Goal: Transaction & Acquisition: Purchase product/service

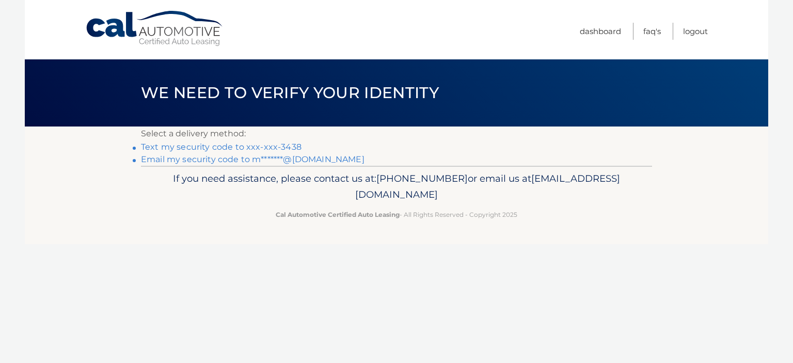
click at [242, 146] on link "Text my security code to xxx-xxx-3438" at bounding box center [221, 147] width 161 height 10
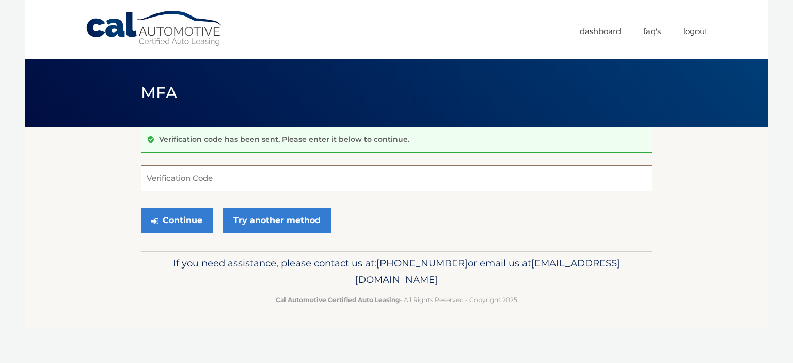
click at [179, 183] on input "Verification Code" at bounding box center [396, 178] width 511 height 26
type input "433044"
click at [178, 222] on button "Continue" at bounding box center [177, 221] width 72 height 26
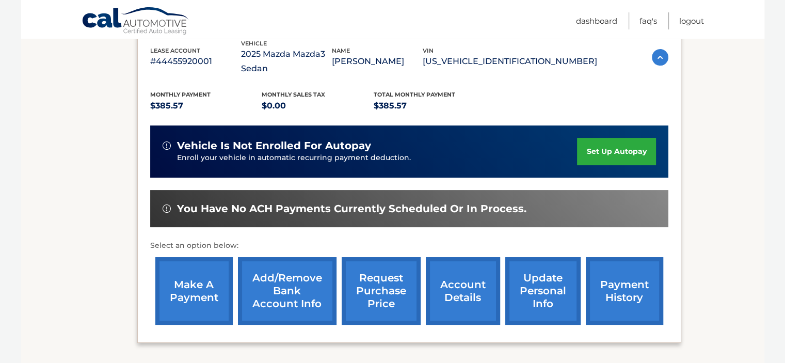
scroll to position [207, 0]
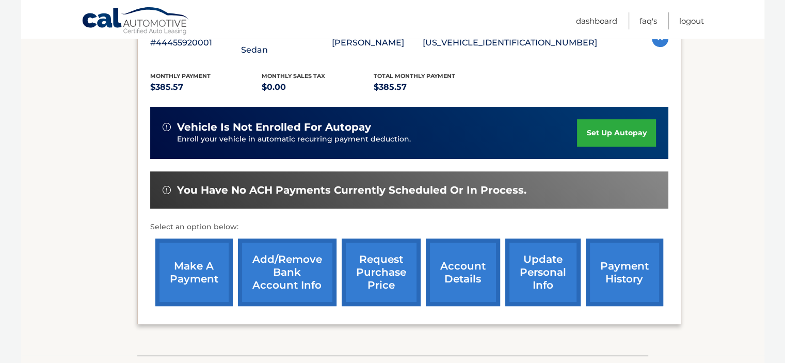
click at [186, 275] on link "make a payment" at bounding box center [193, 273] width 77 height 68
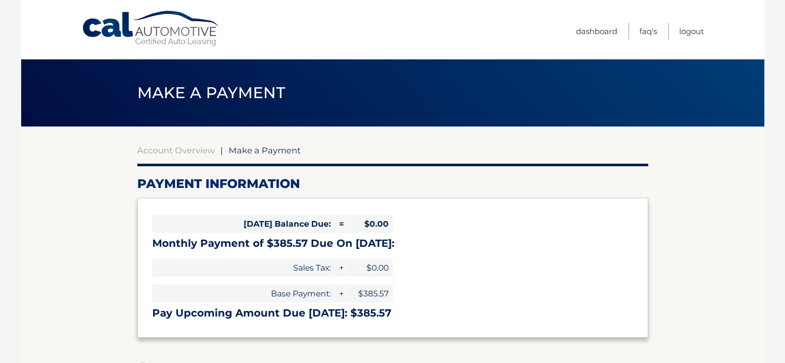
select select "ZGNmYWUyNTQtMDEwZi00MTU1LWFlYzMtYWEzMzQxNDNiZGE3"
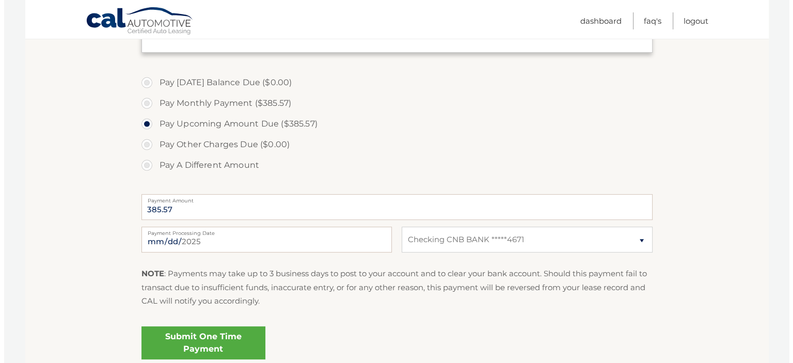
scroll to position [310, 0]
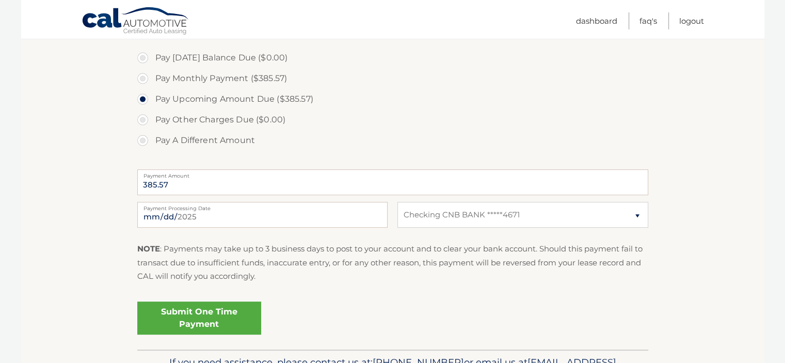
click at [200, 319] on link "Submit One Time Payment" at bounding box center [199, 318] width 124 height 33
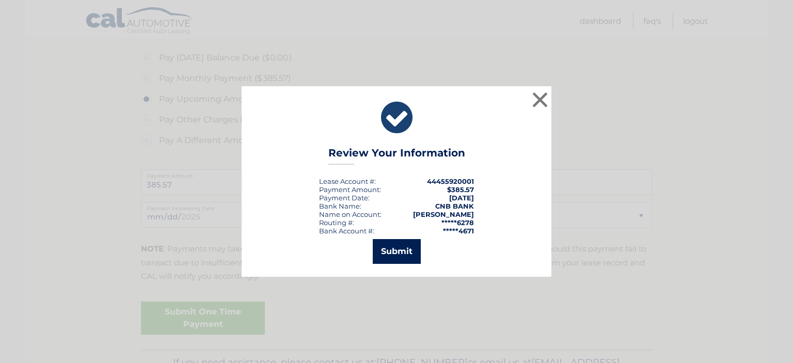
click at [397, 252] on button "Submit" at bounding box center [397, 251] width 48 height 25
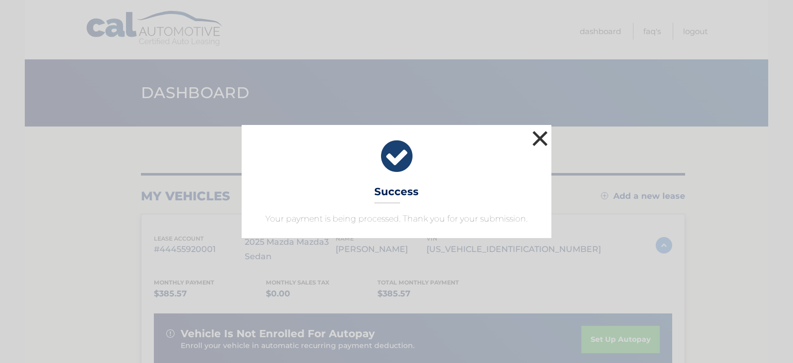
click at [539, 140] on button "×" at bounding box center [540, 138] width 21 height 21
